Goal: Navigation & Orientation: Find specific page/section

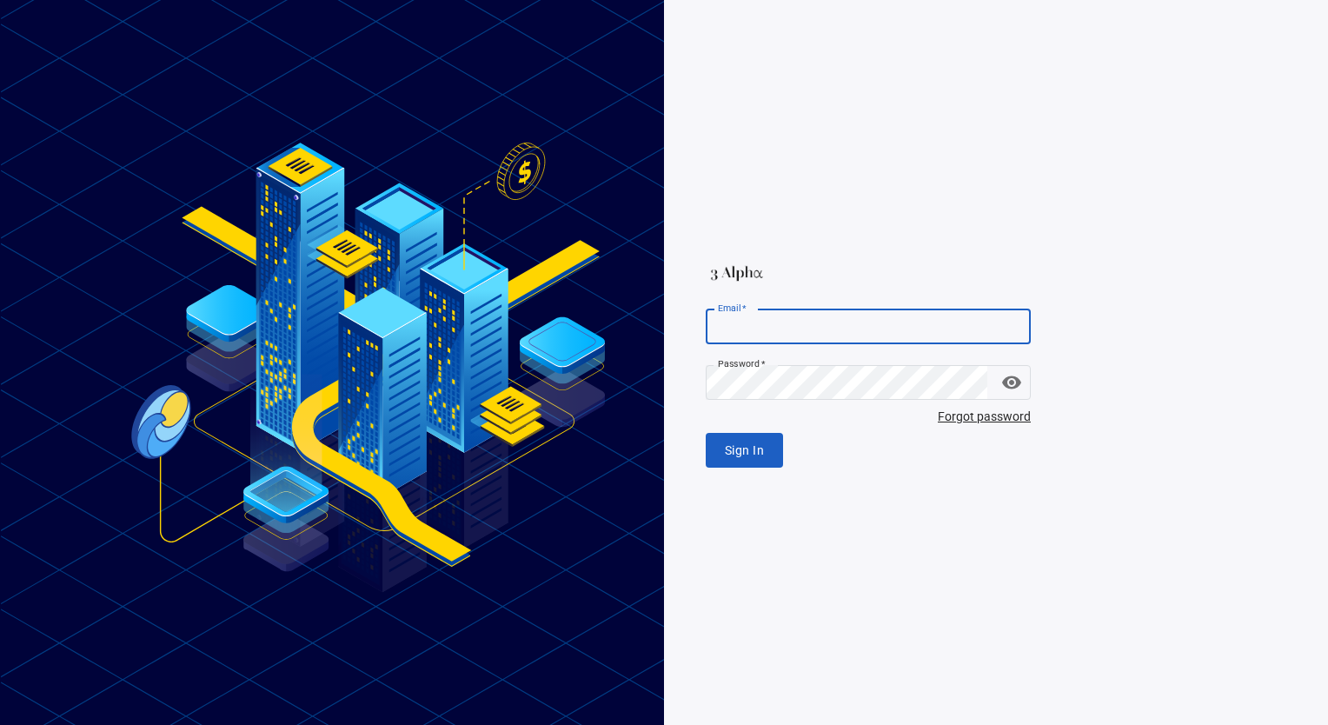
click at [849, 324] on input "Email   *" at bounding box center [868, 326] width 325 height 35
paste input "**********"
type input "**********"
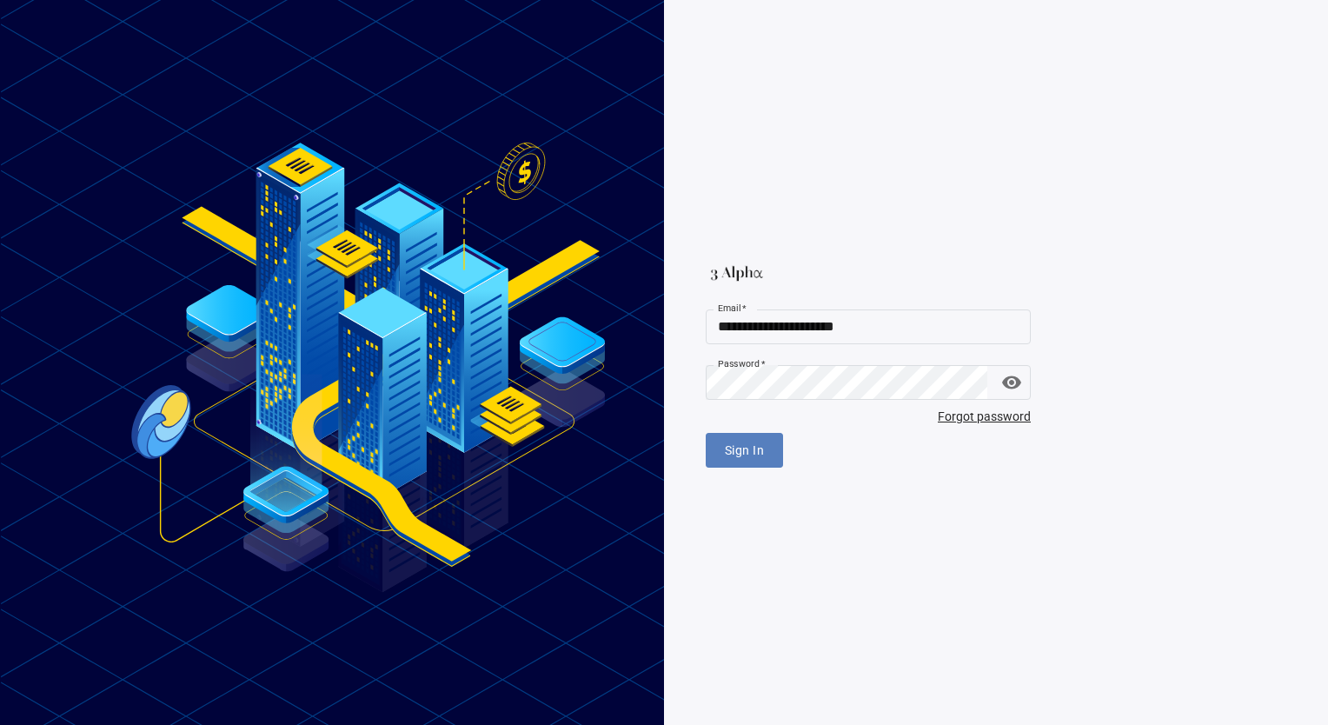
click at [714, 459] on button "Sign In" at bounding box center [744, 451] width 77 height 36
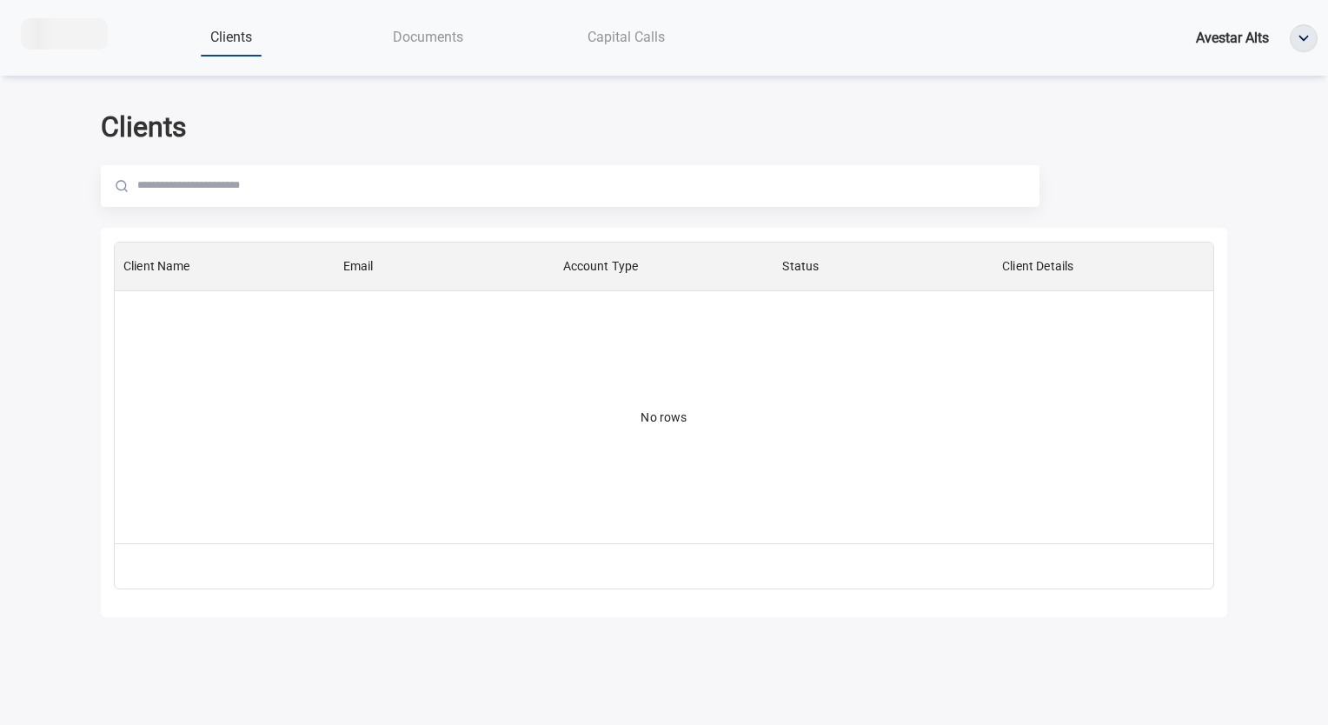
scroll to position [288, 1085]
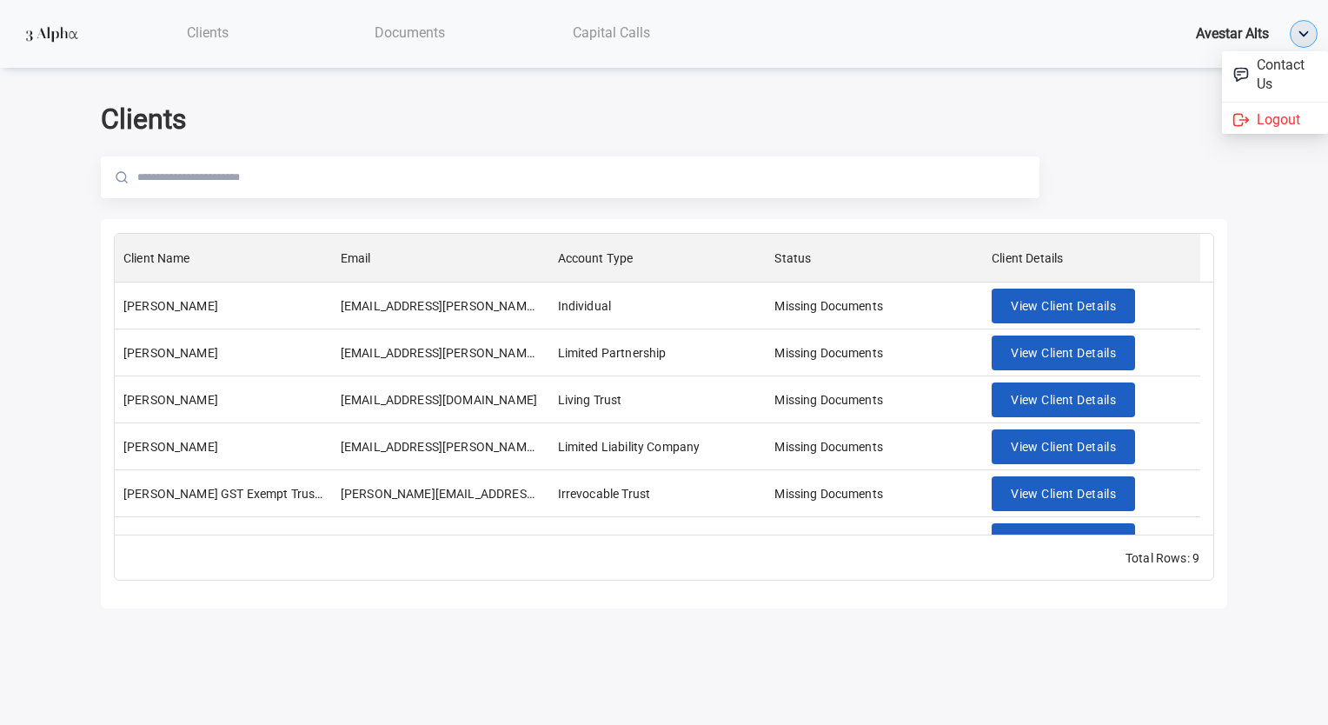
click at [1310, 25] on img "button" at bounding box center [1304, 34] width 26 height 26
click at [407, 36] on span "Documents" at bounding box center [410, 32] width 70 height 17
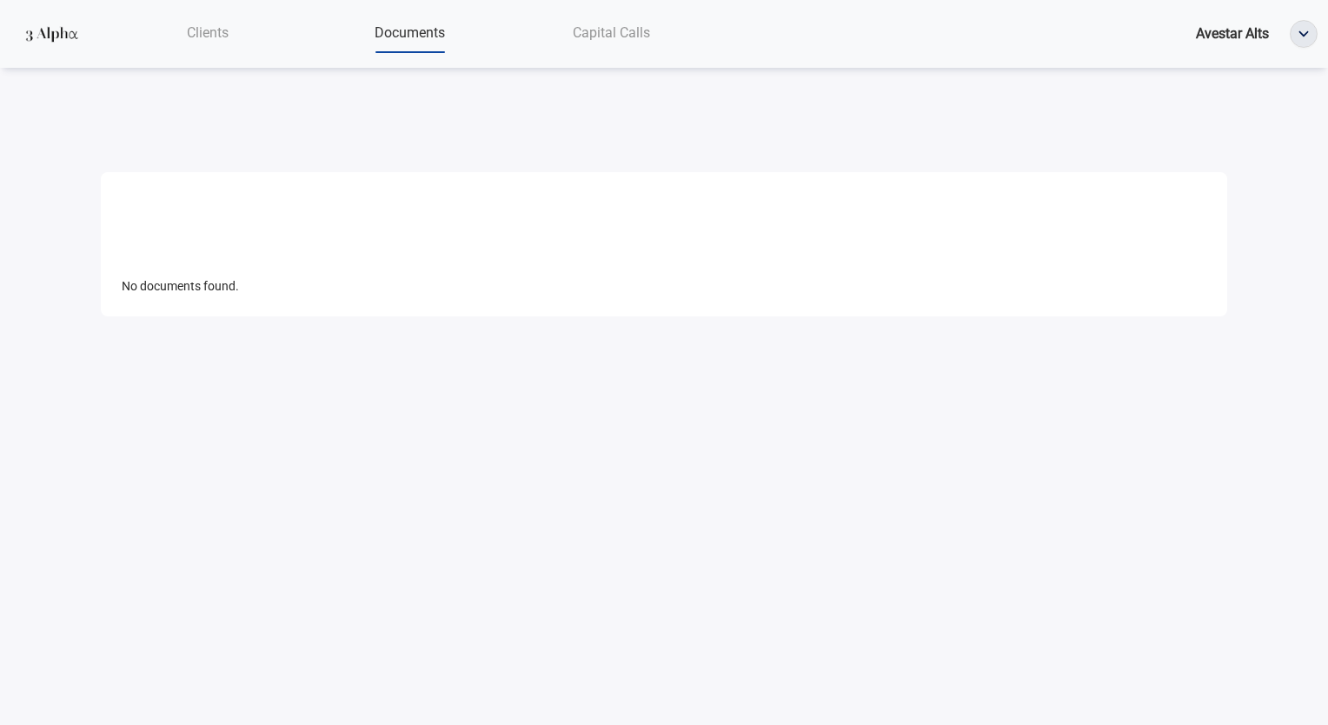
click at [630, 31] on span "Capital Calls" at bounding box center [611, 32] width 77 height 17
click at [216, 31] on span "Clients" at bounding box center [208, 32] width 42 height 17
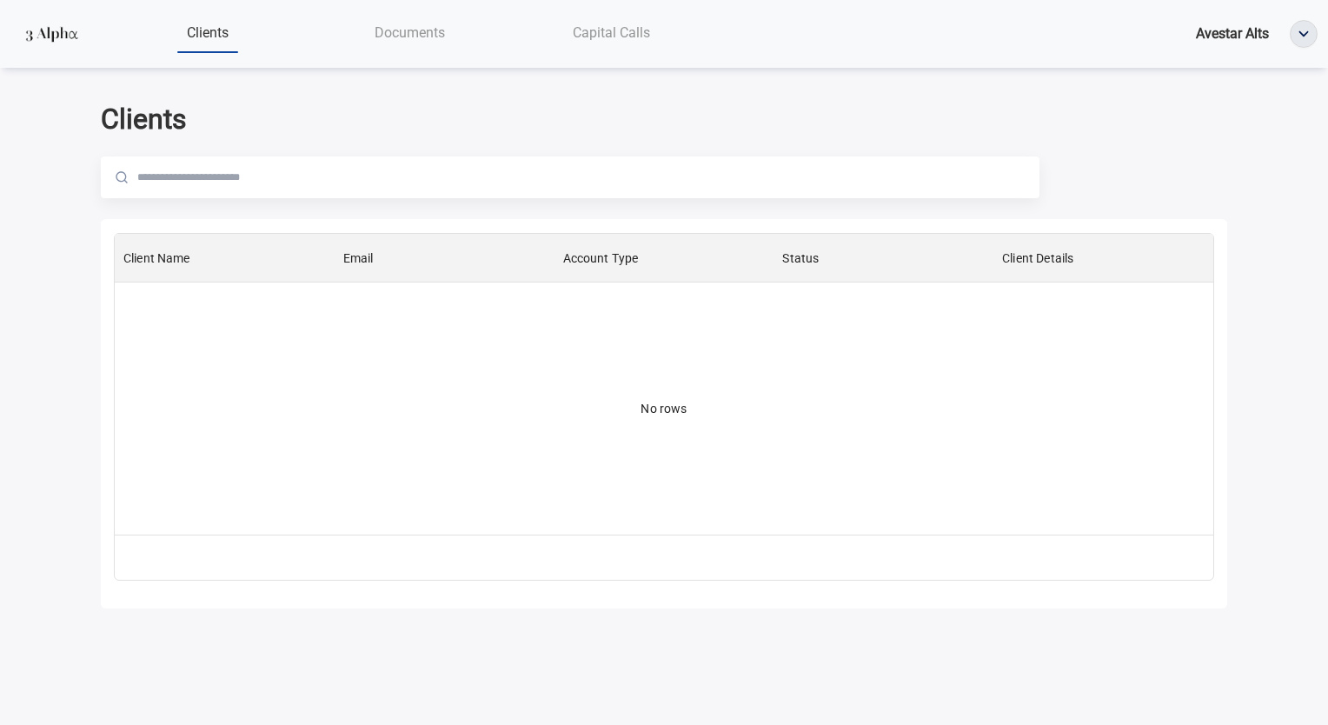
scroll to position [288, 1085]
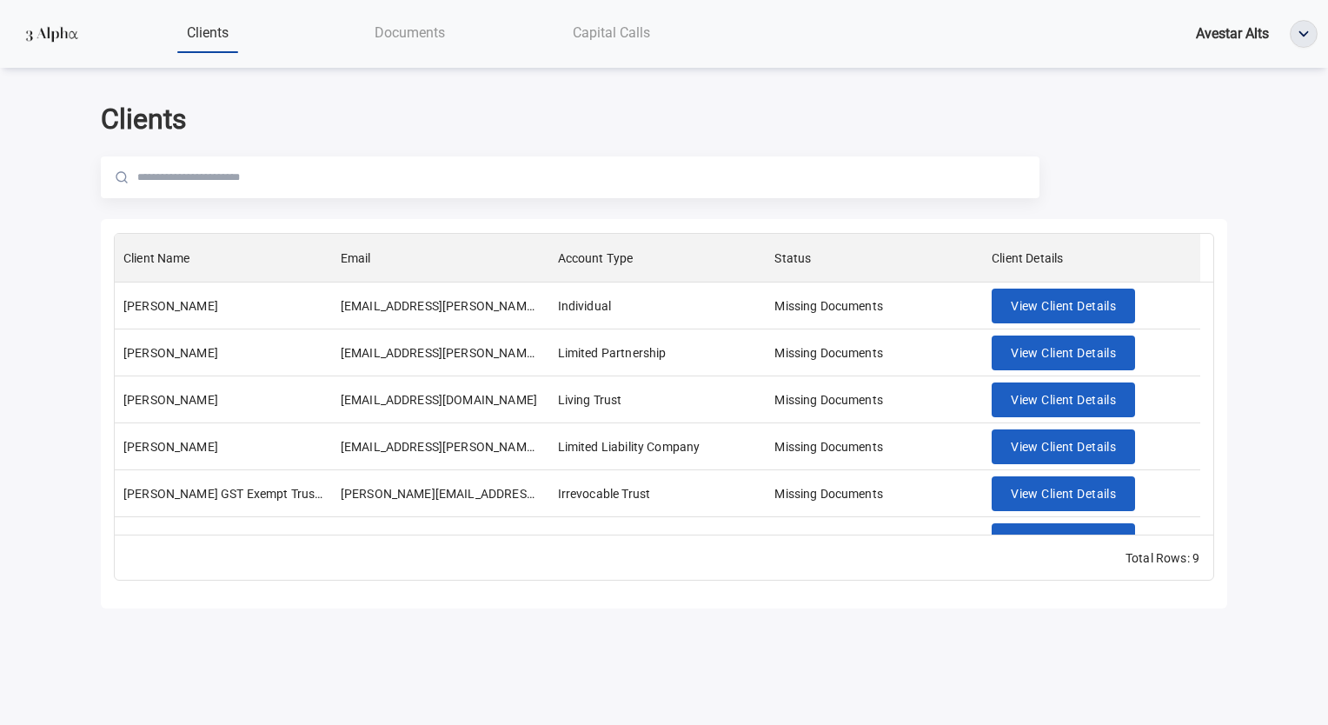
click at [504, 41] on div "Documents" at bounding box center [410, 33] width 202 height 36
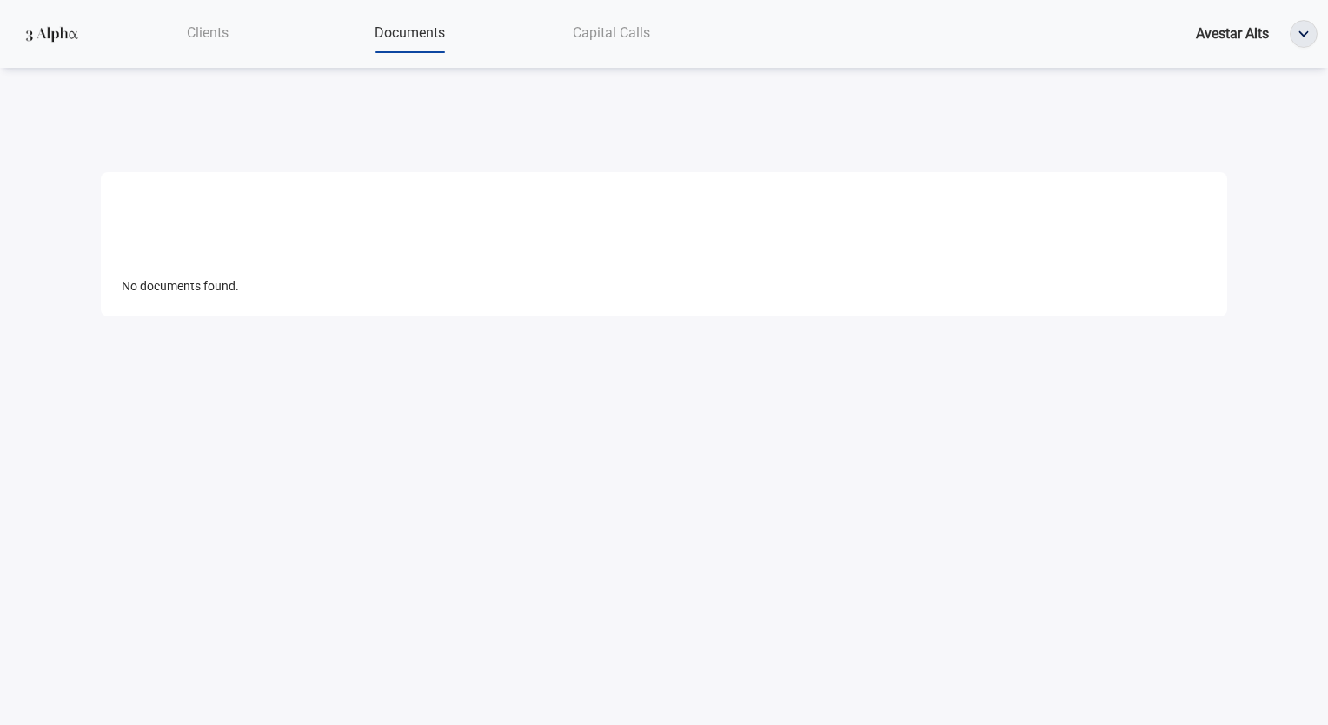
click at [403, 18] on div "Documents" at bounding box center [410, 33] width 202 height 36
click at [651, 30] on div "Capital Calls" at bounding box center [612, 33] width 202 height 36
click at [195, 40] on span "Clients" at bounding box center [208, 32] width 42 height 17
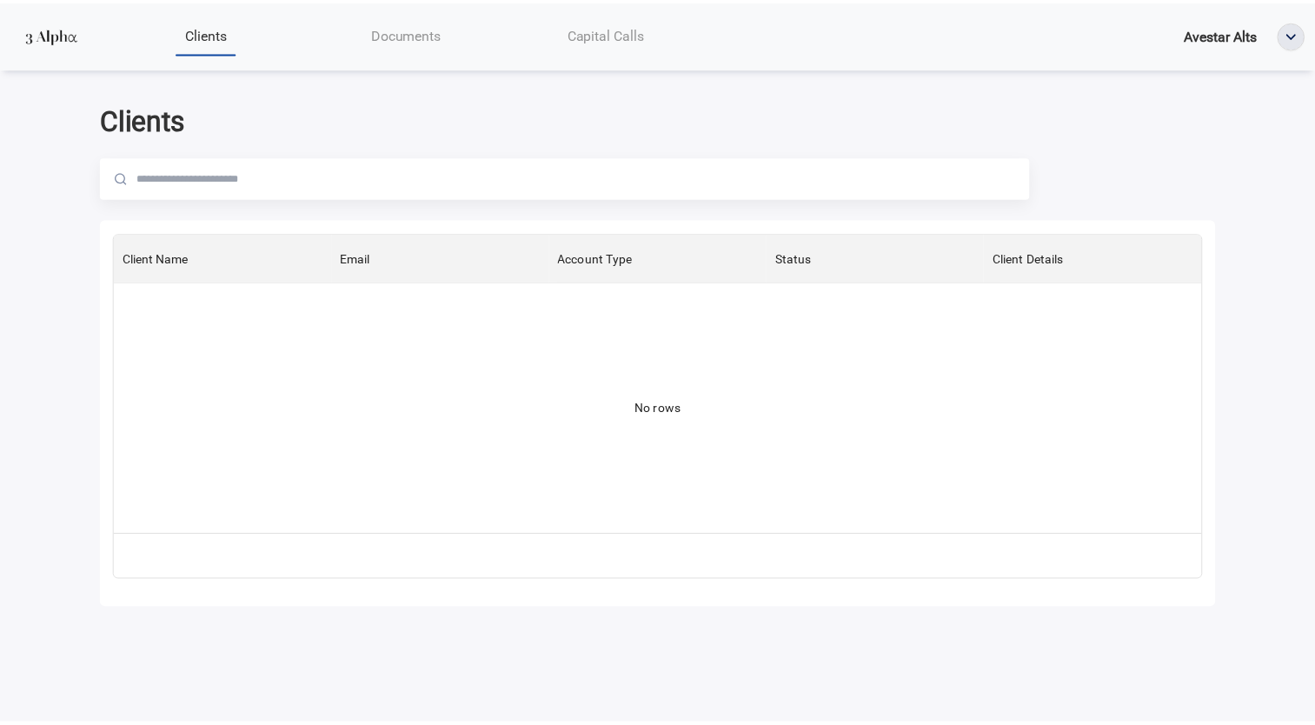
scroll to position [288, 1085]
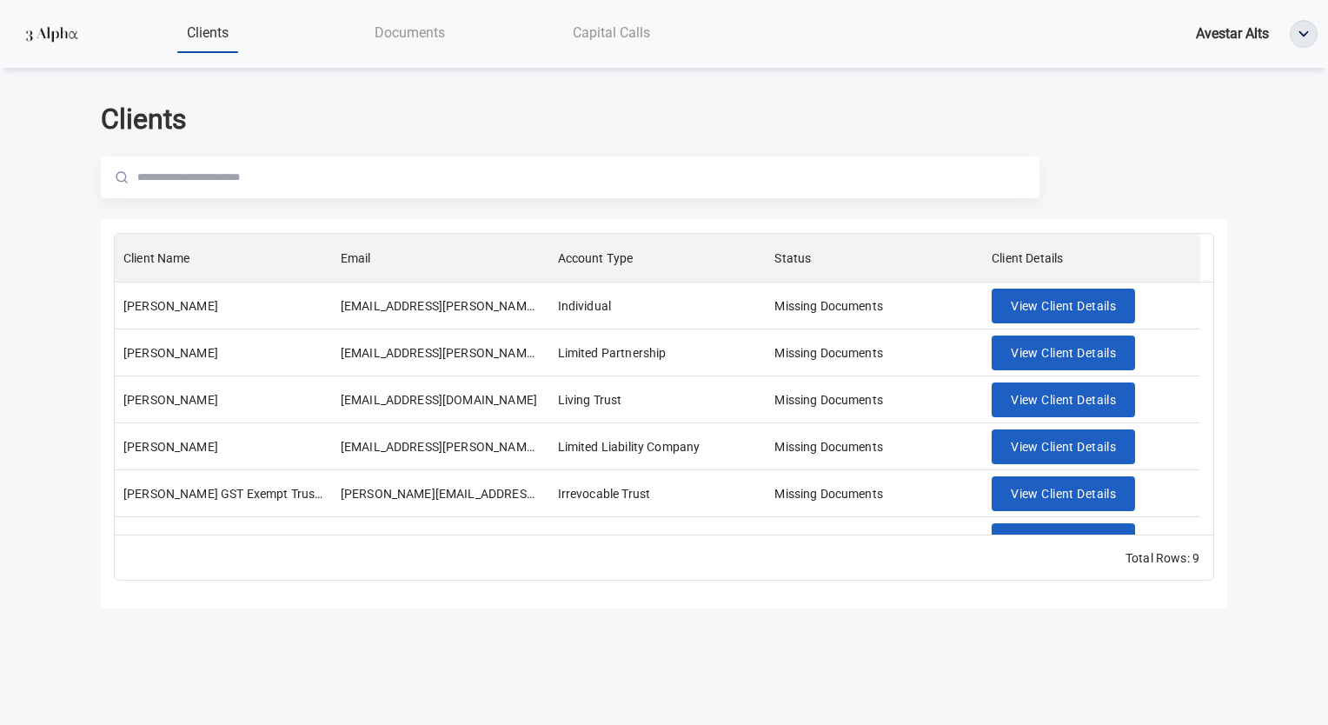
click at [66, 38] on img at bounding box center [52, 33] width 62 height 31
click at [1244, 43] on div "Avestar Alts" at bounding box center [1232, 34] width 73 height 22
click at [1304, 27] on img "button" at bounding box center [1304, 34] width 26 height 26
click at [487, 172] on input "text" at bounding box center [588, 177] width 902 height 42
click at [1055, 311] on span "View Client Details" at bounding box center [1063, 306] width 105 height 22
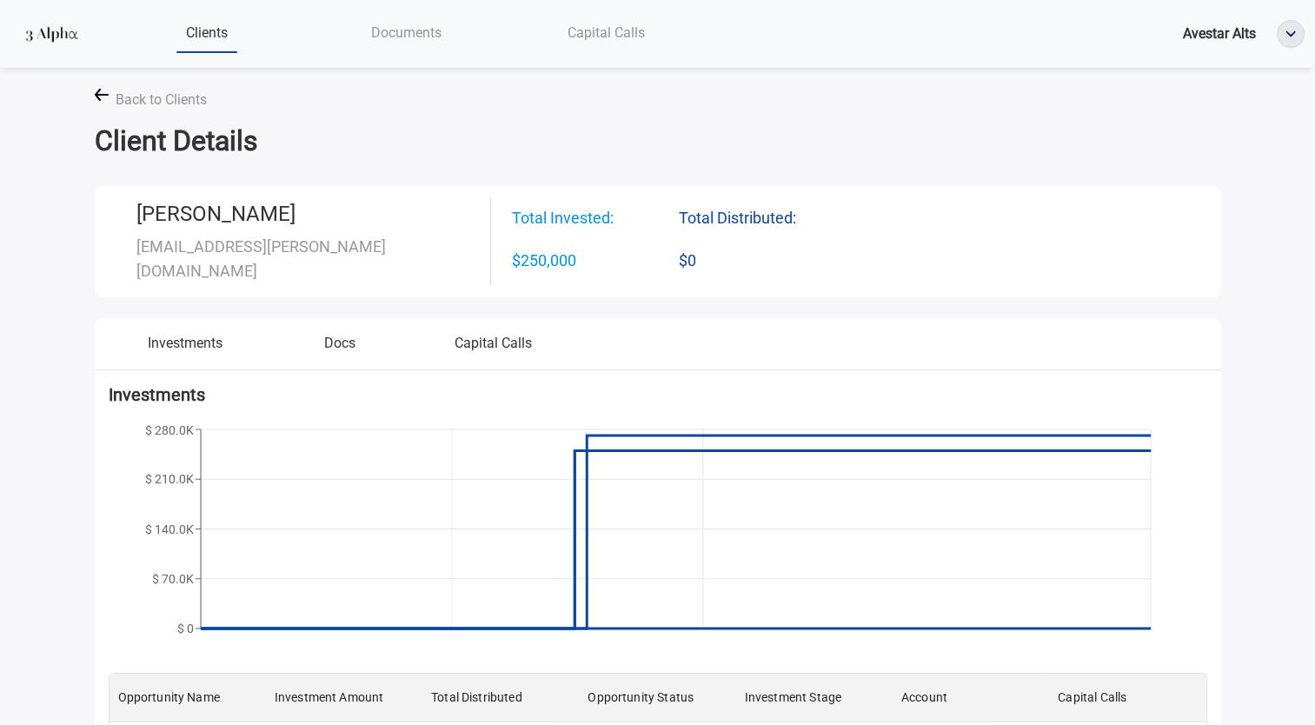
click at [101, 97] on icon at bounding box center [102, 95] width 14 height 12
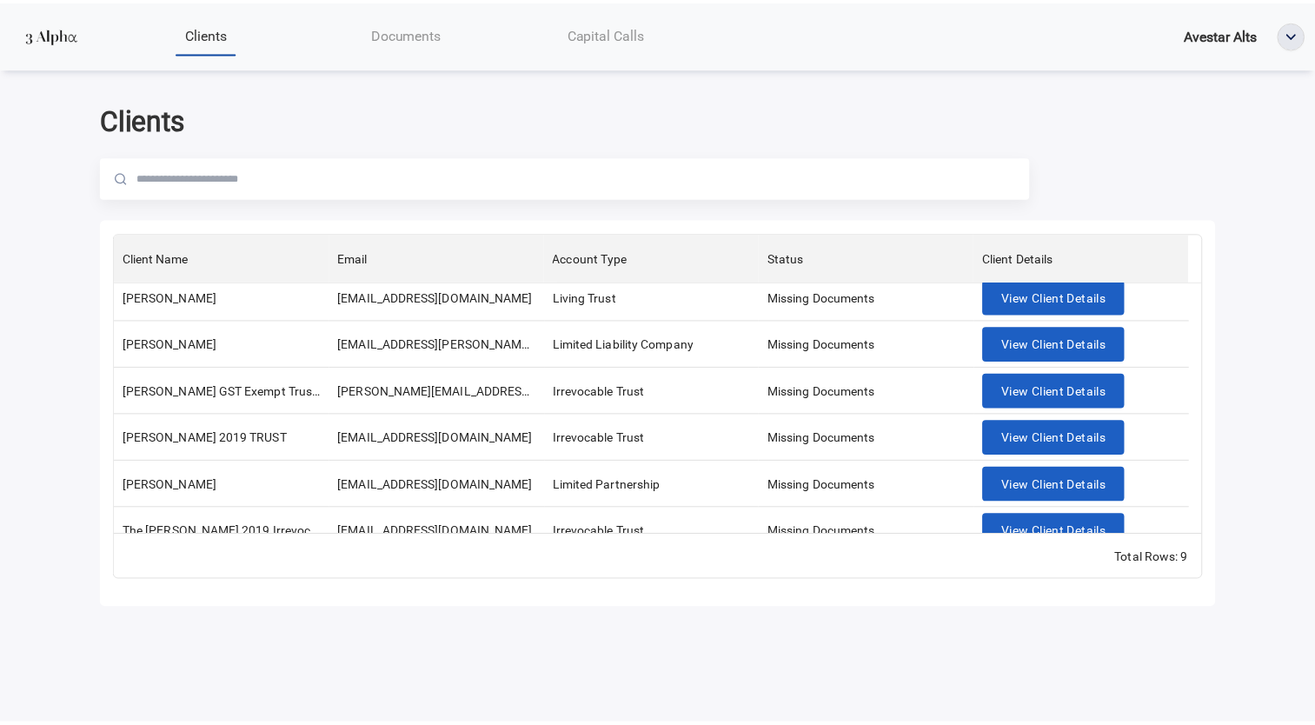
scroll to position [170, 0]
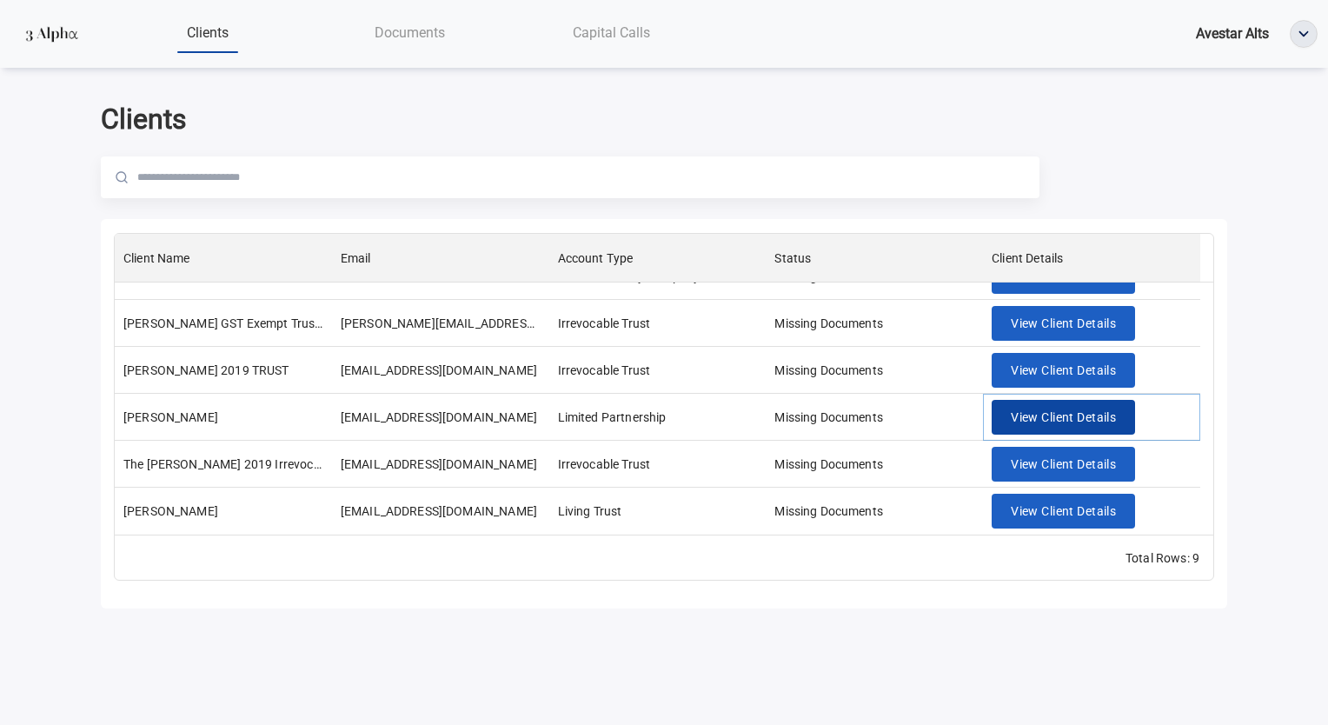
click at [1102, 426] on span "View Client Details" at bounding box center [1063, 418] width 105 height 22
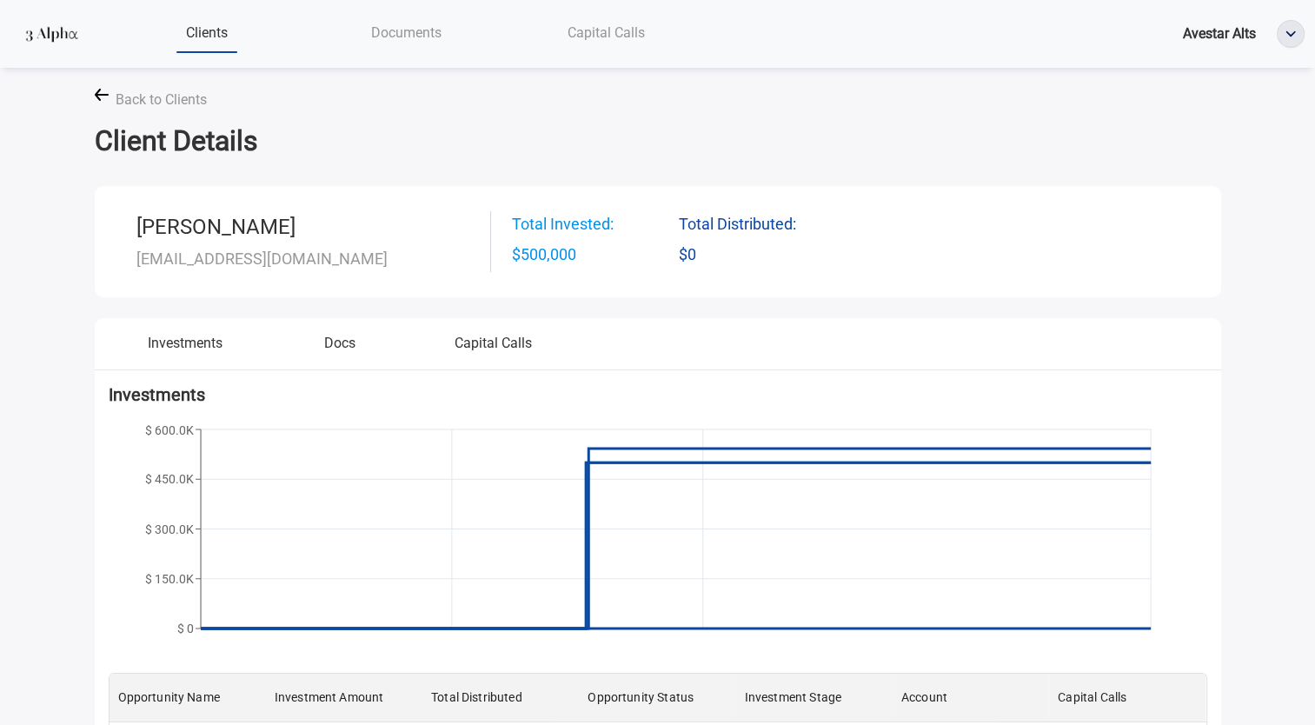
click at [95, 91] on icon at bounding box center [102, 95] width 14 height 12
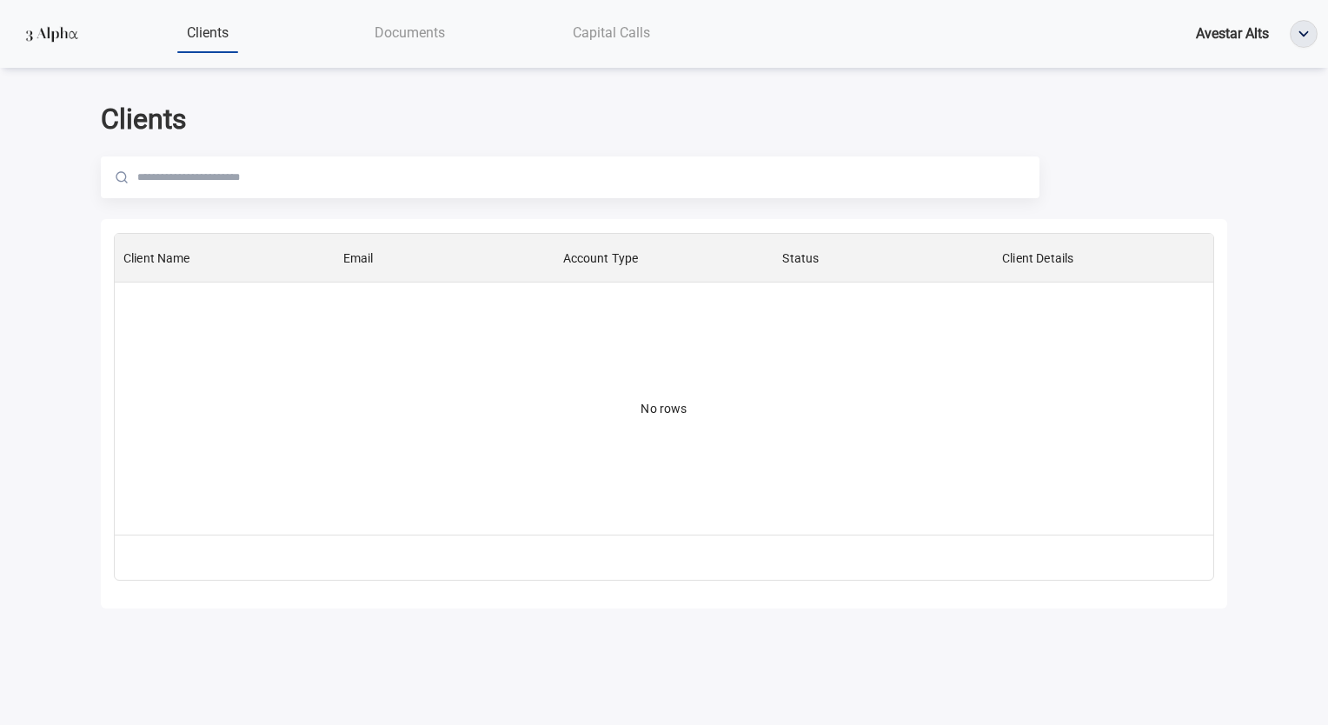
scroll to position [288, 1085]
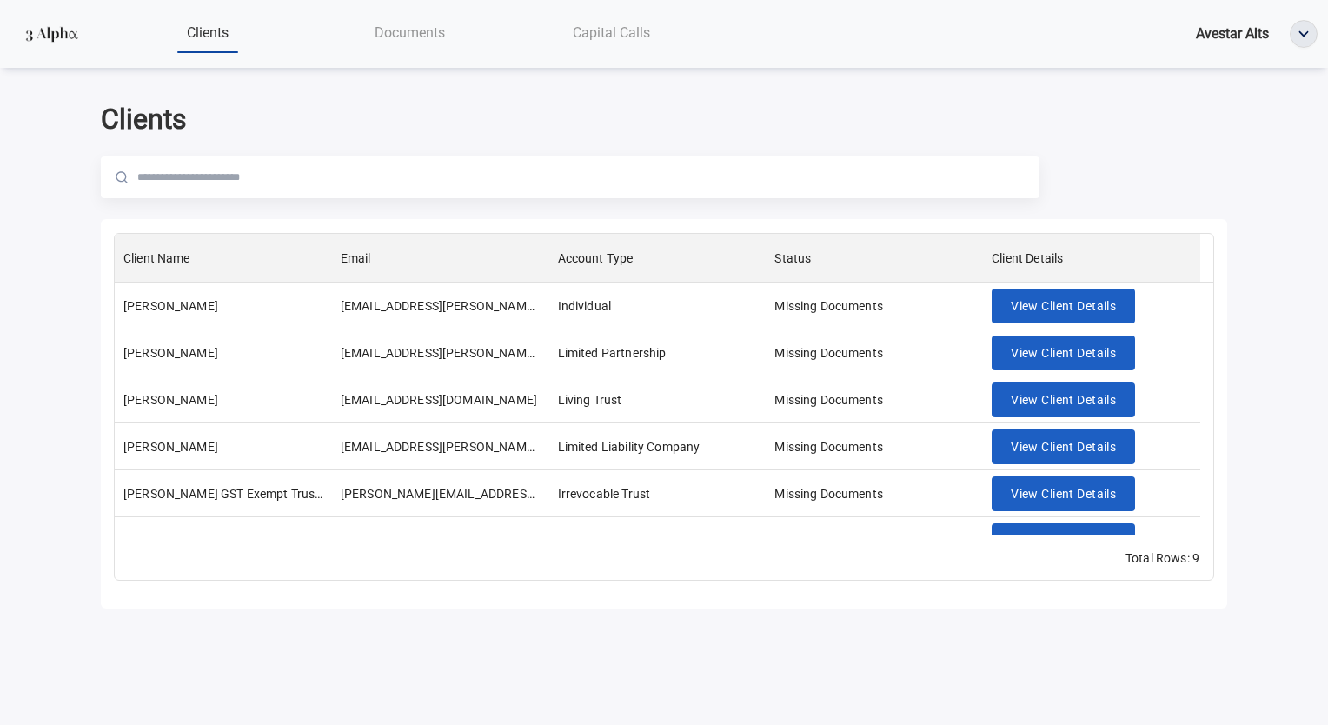
click at [391, 27] on span "Documents" at bounding box center [410, 32] width 70 height 17
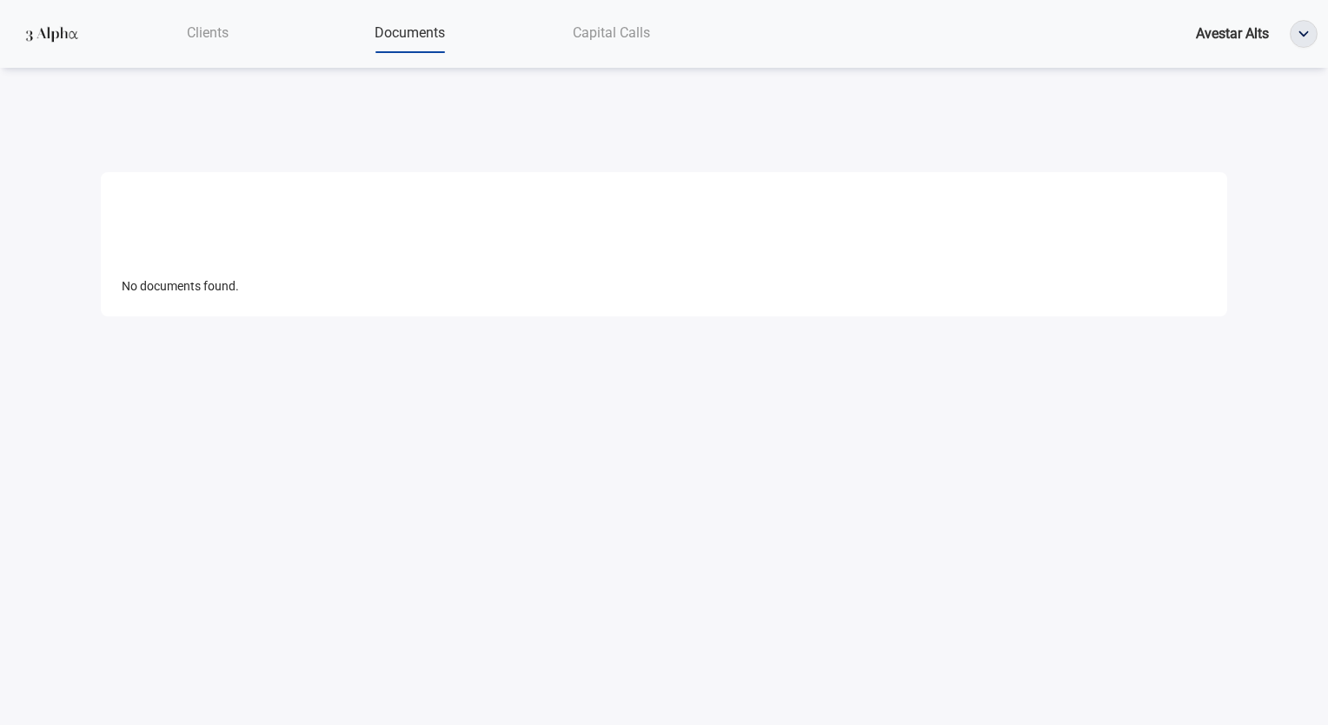
click at [622, 28] on span "Capital Calls" at bounding box center [611, 32] width 77 height 17
click at [1317, 20] on div at bounding box center [1303, 34] width 49 height 28
click at [1313, 26] on img "button" at bounding box center [1304, 34] width 26 height 26
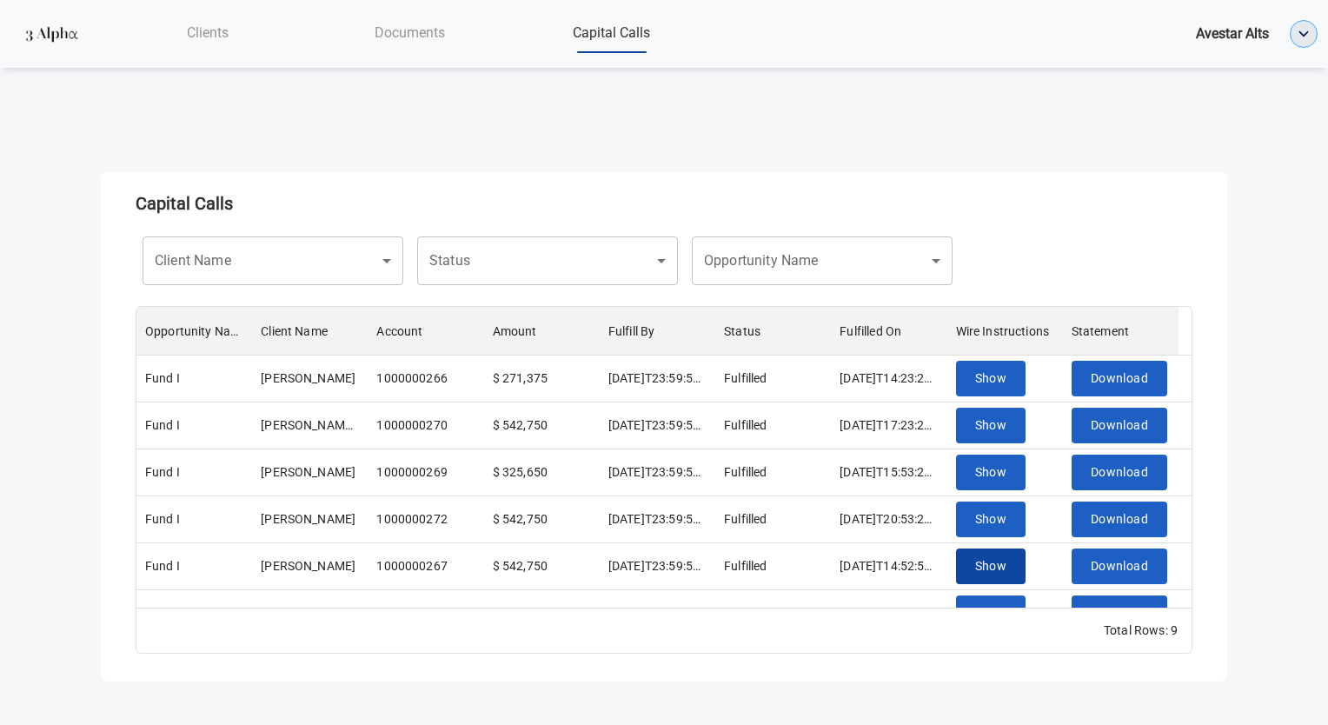
scroll to position [14, 14]
click at [423, 37] on span "Documents" at bounding box center [410, 32] width 70 height 17
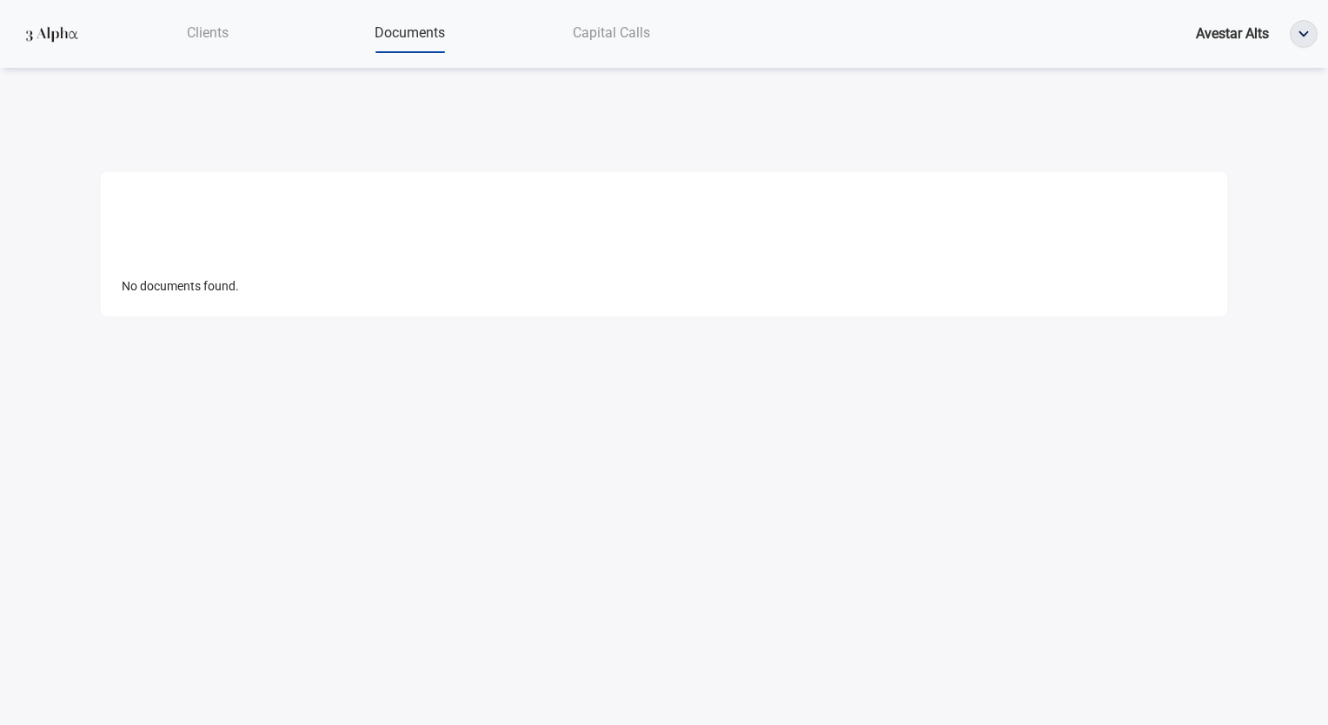
click at [228, 23] on div "Clients" at bounding box center [208, 33] width 202 height 36
